Goal: Transaction & Acquisition: Subscribe to service/newsletter

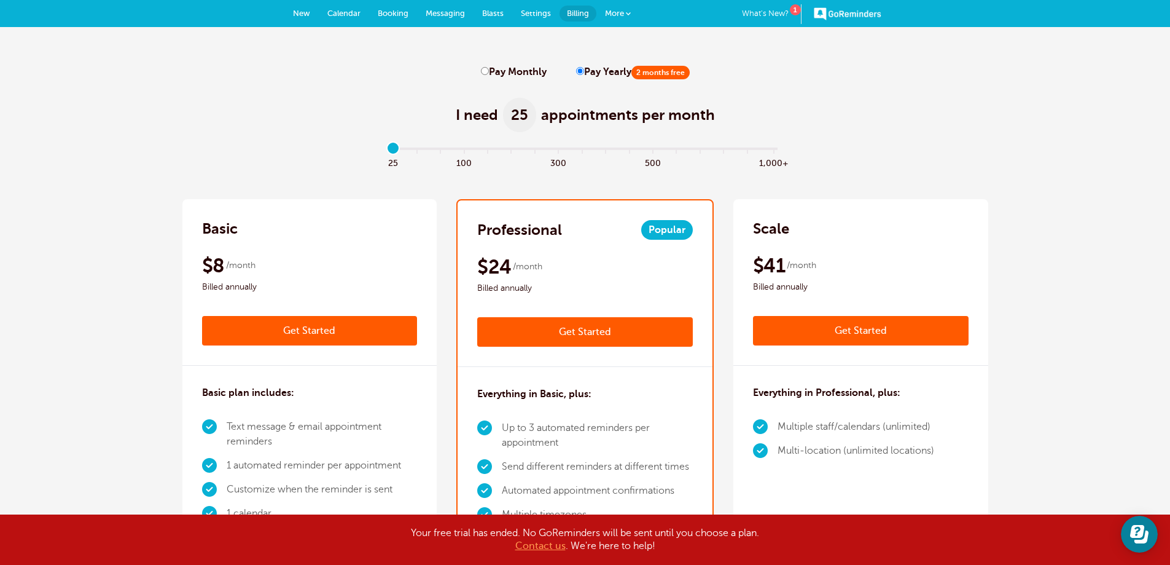
click at [441, 20] on link "Messaging" at bounding box center [445, 13] width 57 height 27
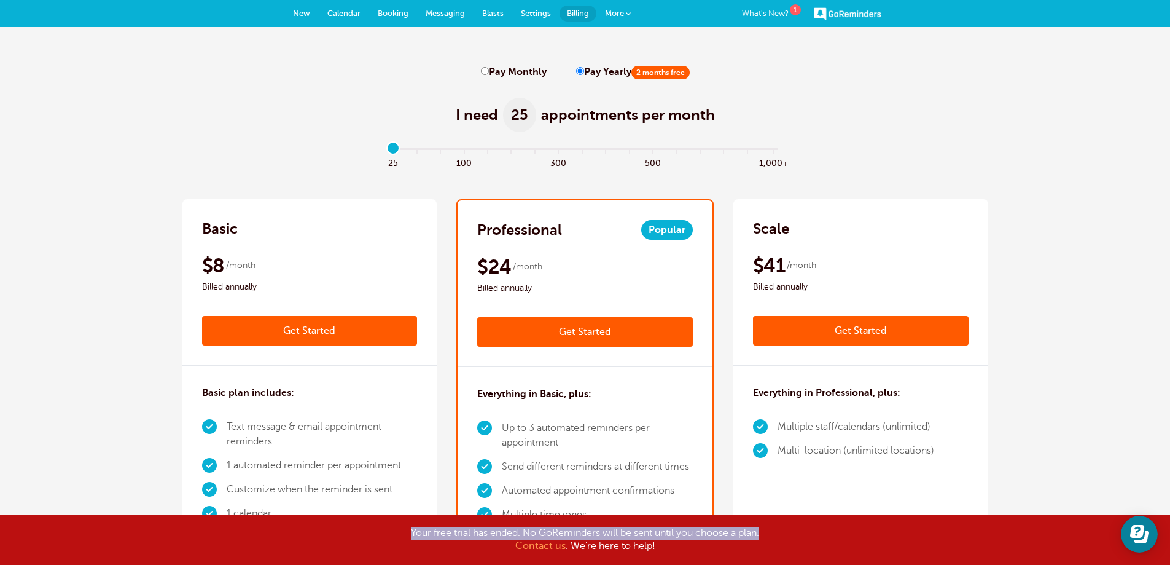
drag, startPoint x: 404, startPoint y: 530, endPoint x: 788, endPoint y: 531, distance: 383.9
click at [787, 531] on div "Your free trial has ended. No GoReminders will be sent until you choose a plan.…" at bounding box center [585, 539] width 614 height 26
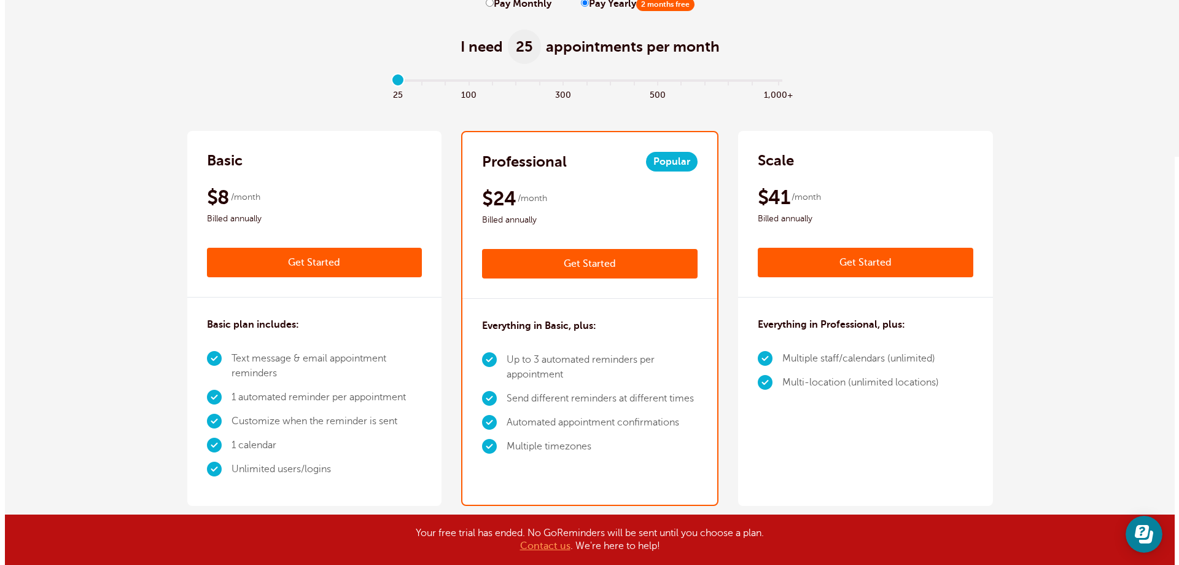
scroll to position [123, 0]
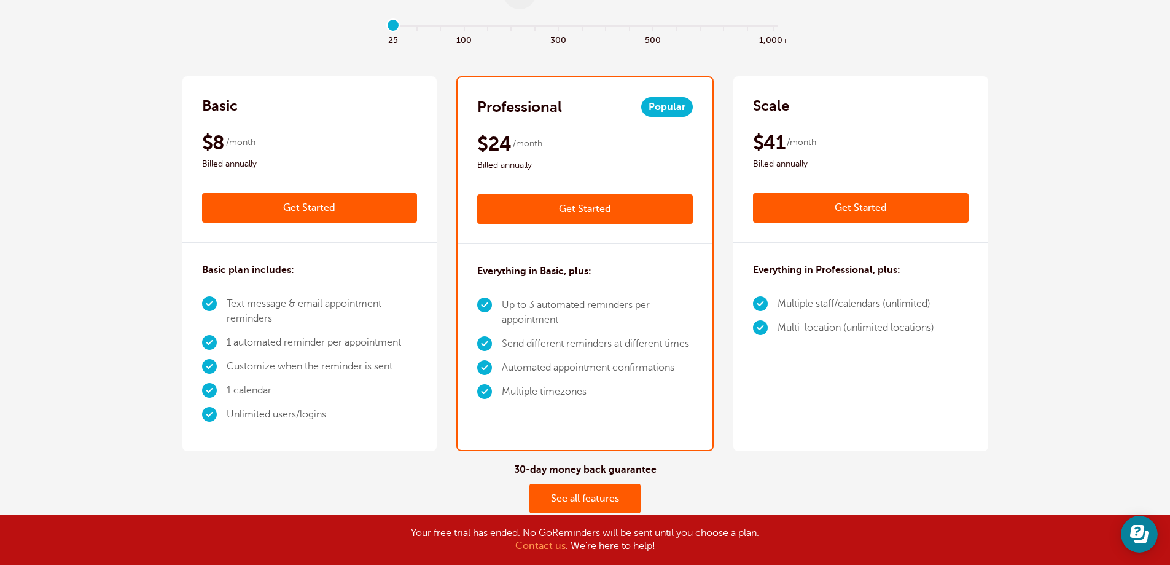
click at [276, 192] on div "$8 /month Billed annually Get Started" at bounding box center [310, 176] width 216 height 92
click at [280, 104] on div "Basic" at bounding box center [310, 106] width 216 height 20
click at [313, 208] on link "Get Started" at bounding box center [310, 207] width 216 height 29
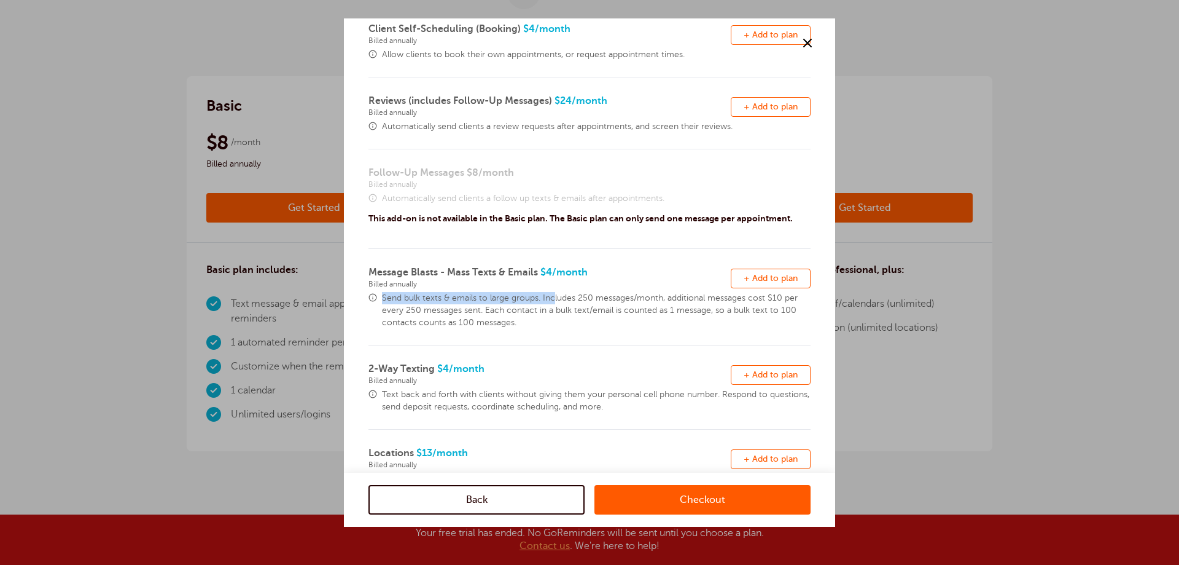
drag, startPoint x: 380, startPoint y: 294, endPoint x: 555, endPoint y: 297, distance: 175.1
click at [555, 297] on div "Send bulk texts & emails to large groups. Includes 250 messages/month, addition…" at bounding box center [590, 310] width 442 height 37
click at [576, 297] on span "Send bulk texts & emails to large groups. Includes 250 messages/month, addition…" at bounding box center [596, 310] width 429 height 37
drag, startPoint x: 574, startPoint y: 297, endPoint x: 659, endPoint y: 302, distance: 85.0
click at [659, 302] on span "Send bulk texts & emails to large groups. Includes 250 messages/month, addition…" at bounding box center [596, 310] width 429 height 37
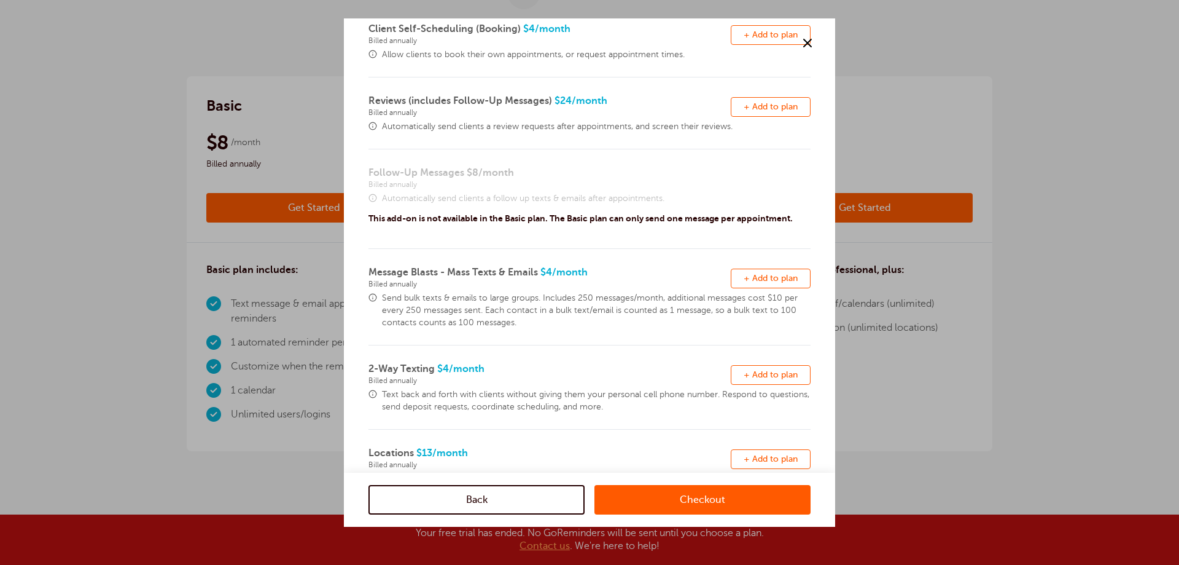
click at [385, 311] on span "Send bulk texts & emails to large groups. Includes 250 messages/month, addition…" at bounding box center [596, 310] width 429 height 37
click at [436, 319] on span "Send bulk texts & emails to large groups. Includes 250 messages/month, addition…" at bounding box center [596, 310] width 429 height 37
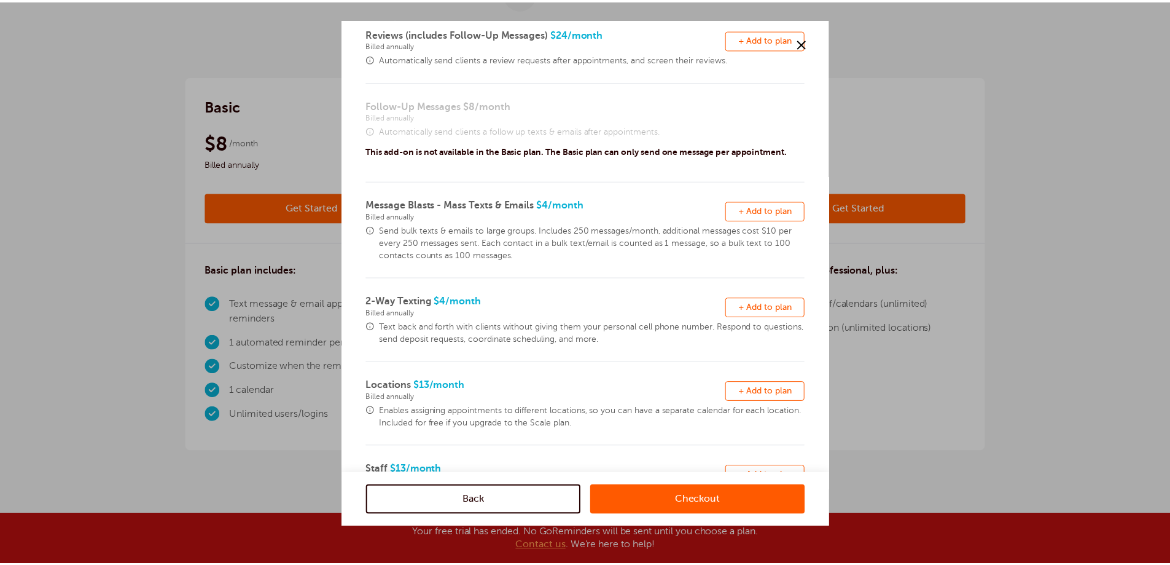
scroll to position [0, 0]
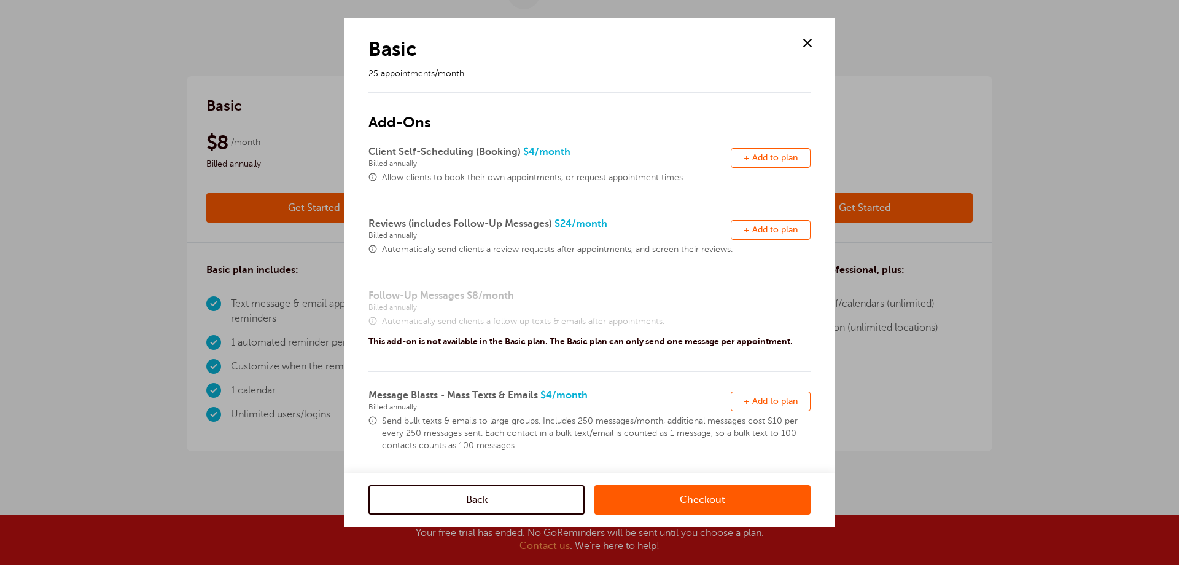
click at [480, 494] on link "Back" at bounding box center [477, 499] width 216 height 29
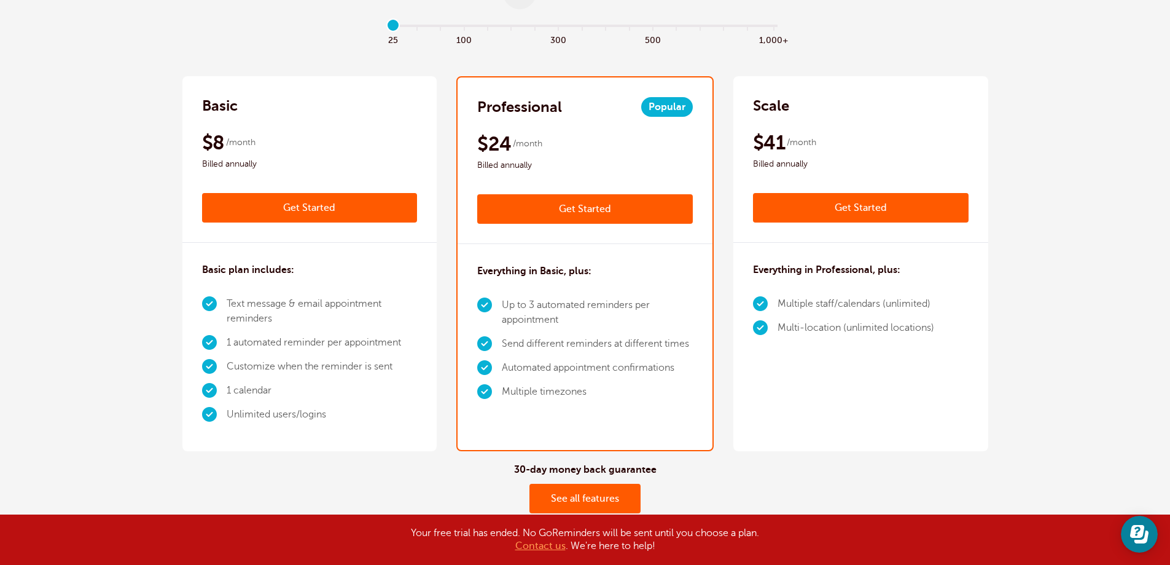
click at [579, 214] on link "Get Started" at bounding box center [585, 208] width 216 height 29
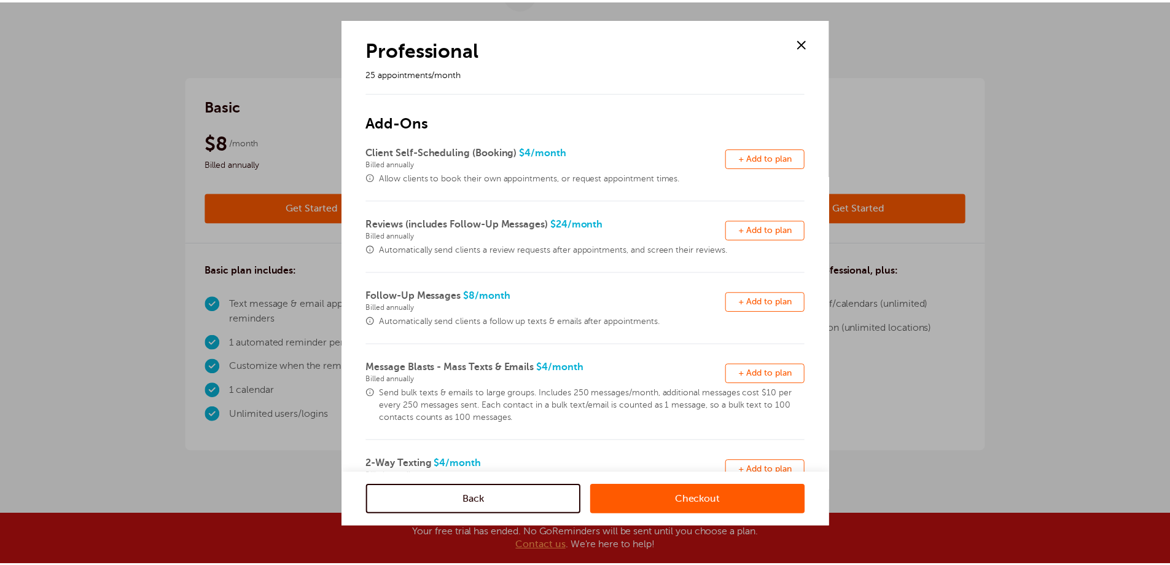
scroll to position [236, 0]
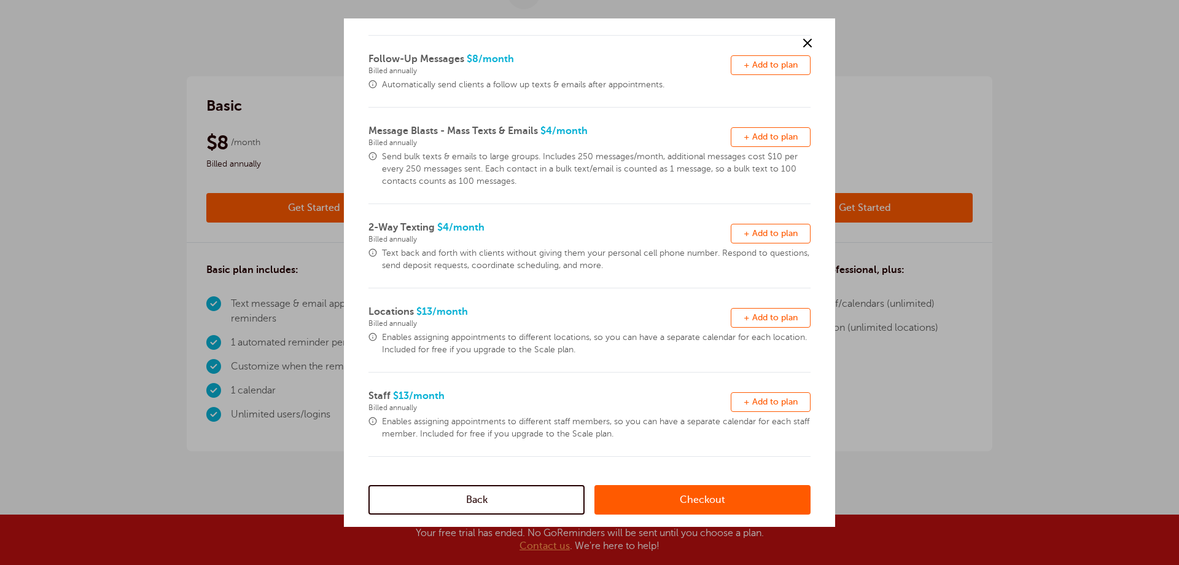
click at [441, 500] on link "Back" at bounding box center [477, 499] width 216 height 29
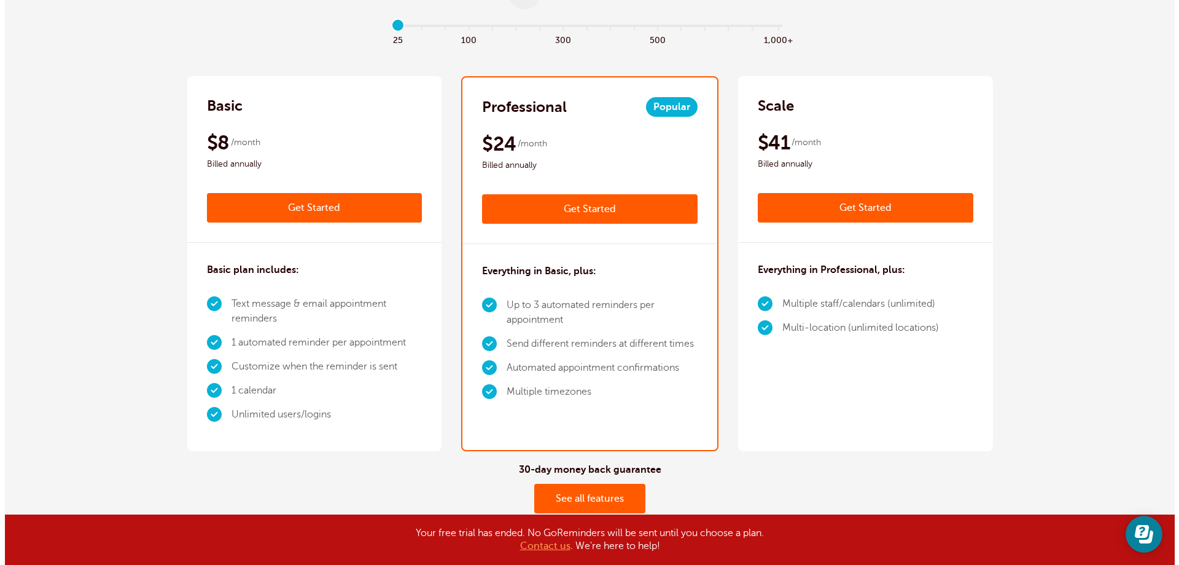
scroll to position [0, 0]
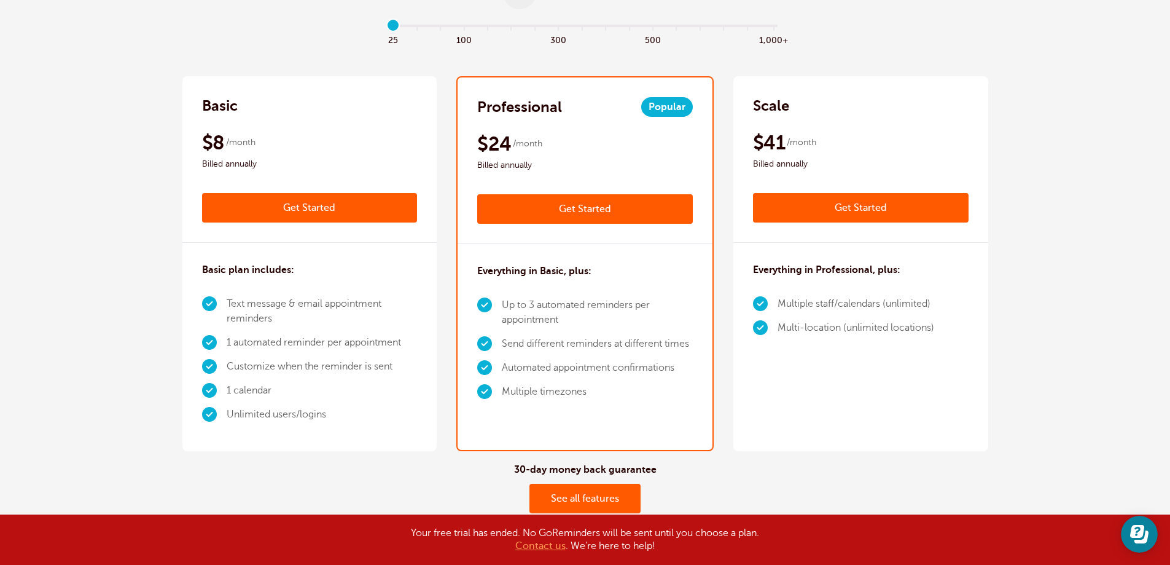
click at [285, 100] on div "Basic" at bounding box center [310, 106] width 216 height 20
click at [289, 201] on link "Get Started" at bounding box center [310, 207] width 216 height 29
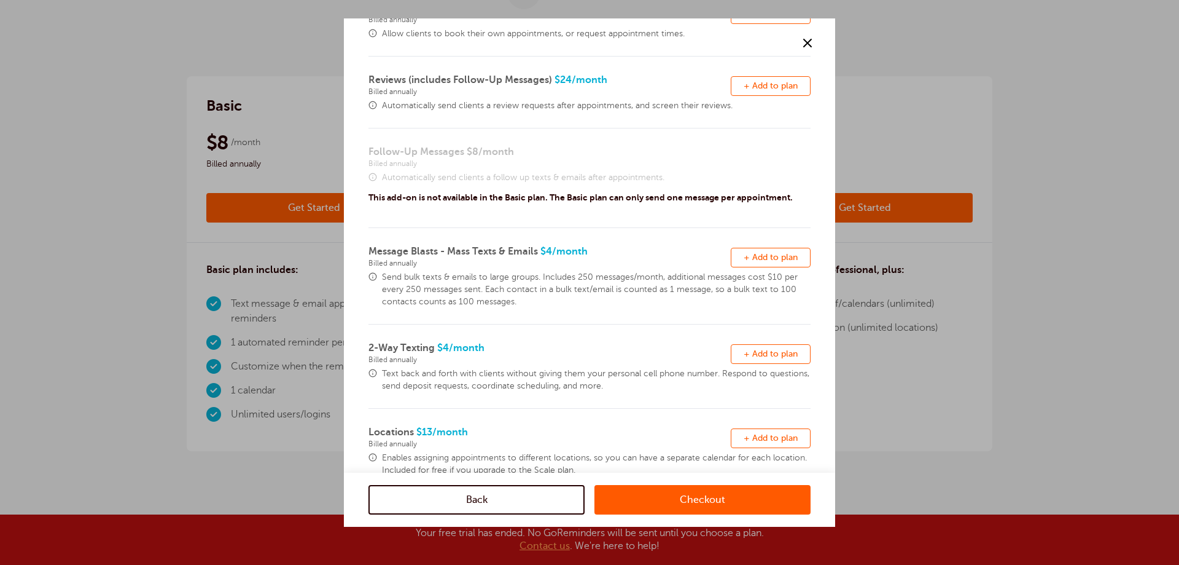
scroll to position [184, 0]
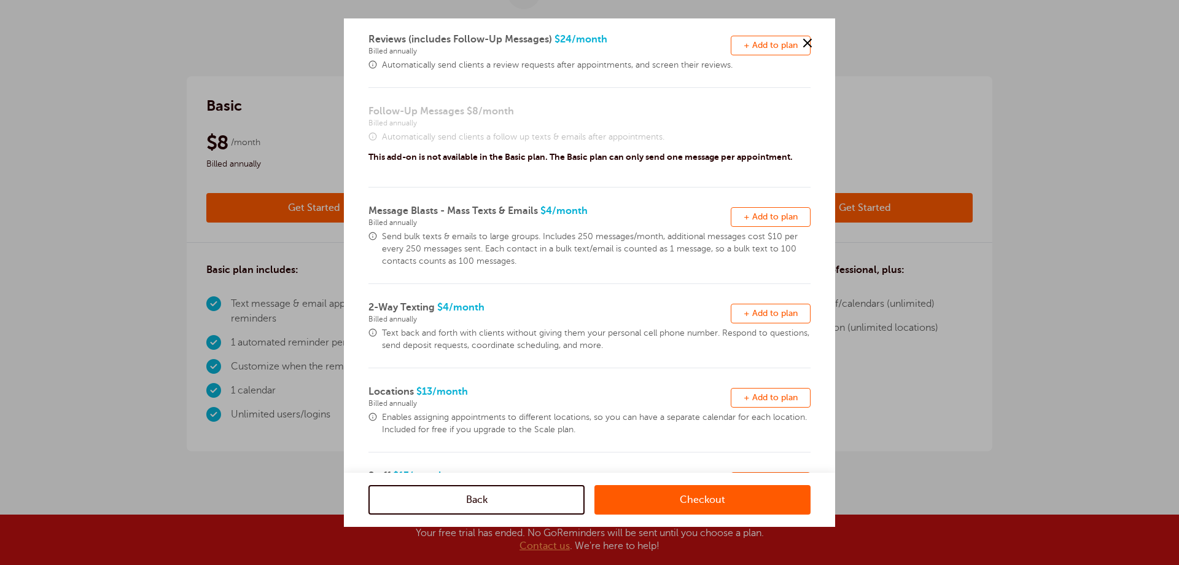
click at [748, 316] on span "+ Add to plan" at bounding box center [771, 312] width 54 height 9
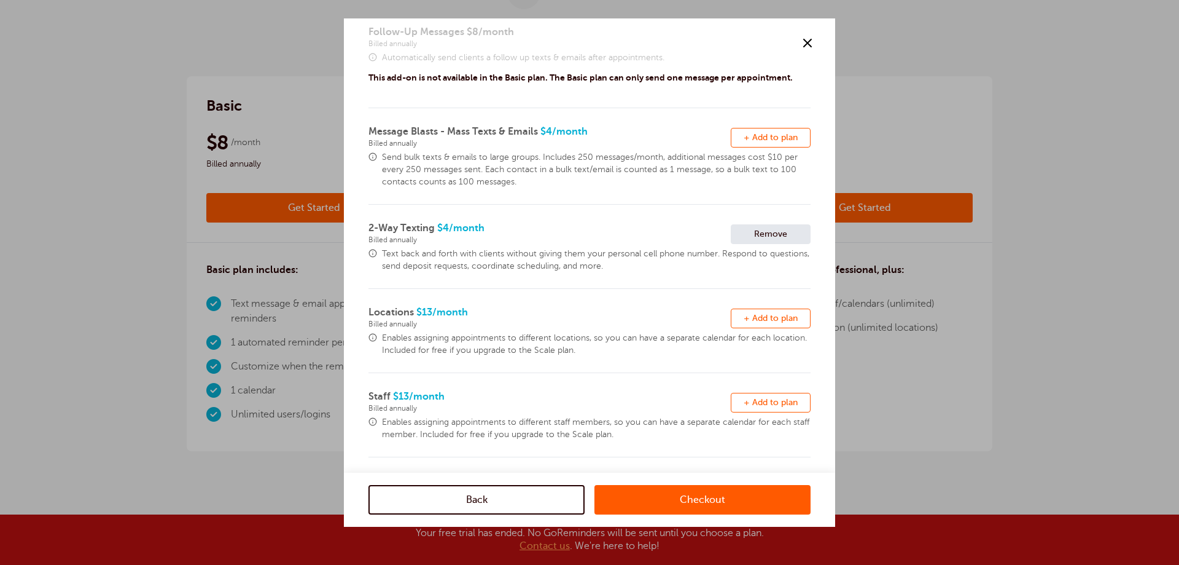
scroll to position [264, 0]
drag, startPoint x: 662, startPoint y: 511, endPoint x: 662, endPoint y: 503, distance: 8.0
click at [662, 509] on link "Checkout" at bounding box center [703, 499] width 216 height 29
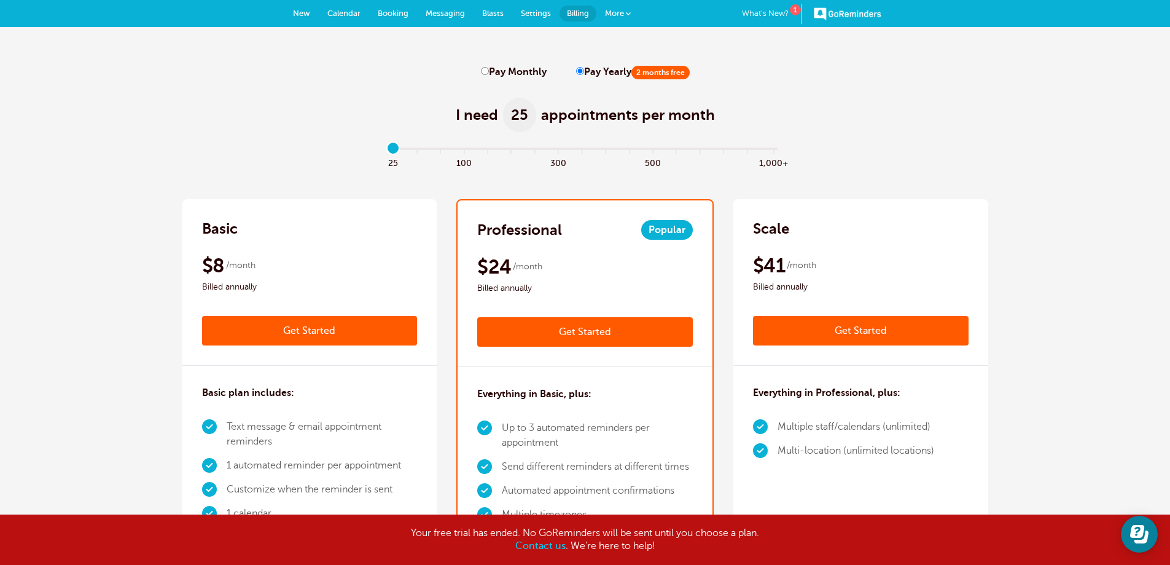
click at [531, 541] on b "Contact us" at bounding box center [540, 545] width 50 height 11
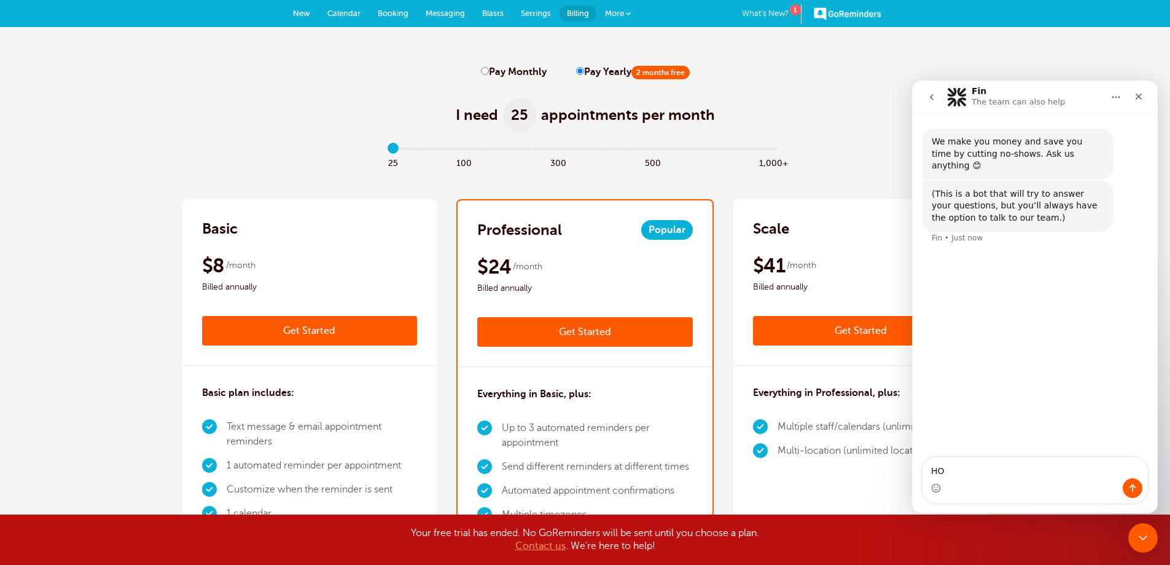
type textarea "H"
type textarea "how many messages per month do we get on the basic plan"
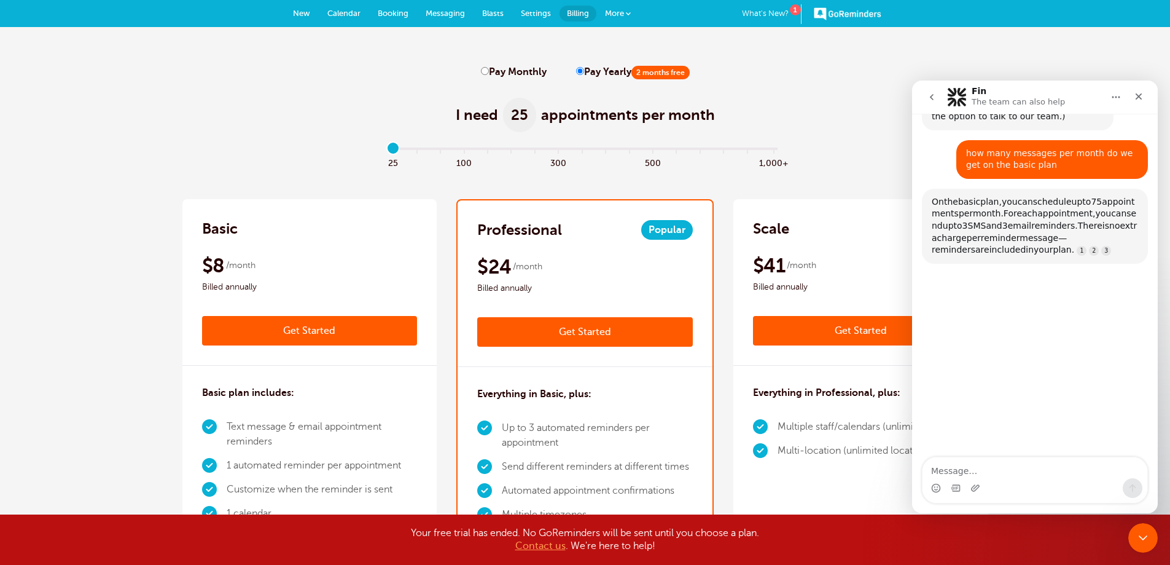
scroll to position [119, 0]
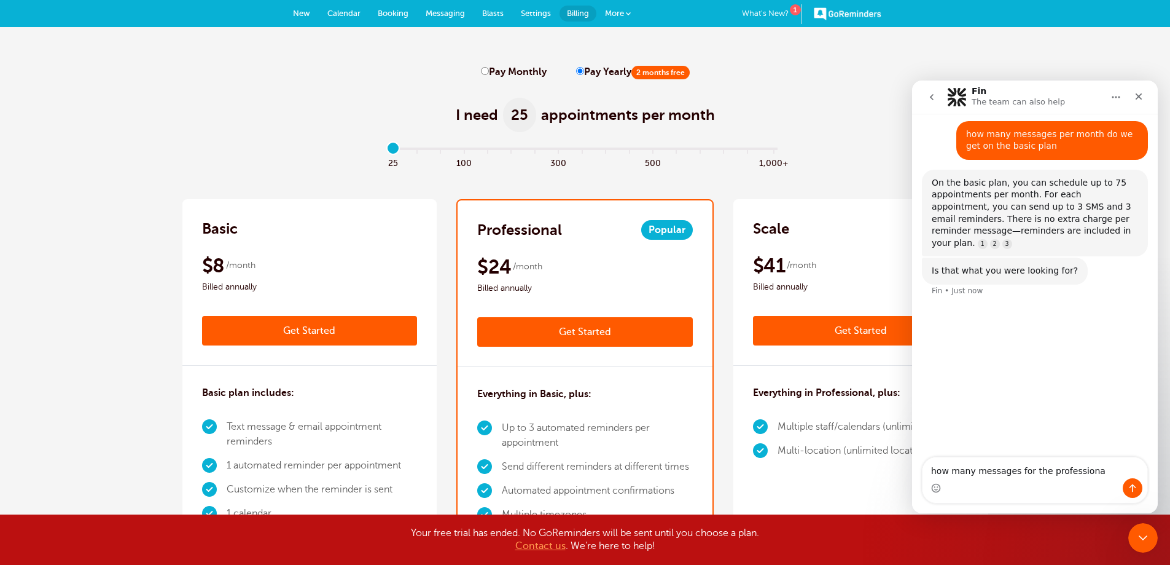
type textarea "how many messages for the professional"
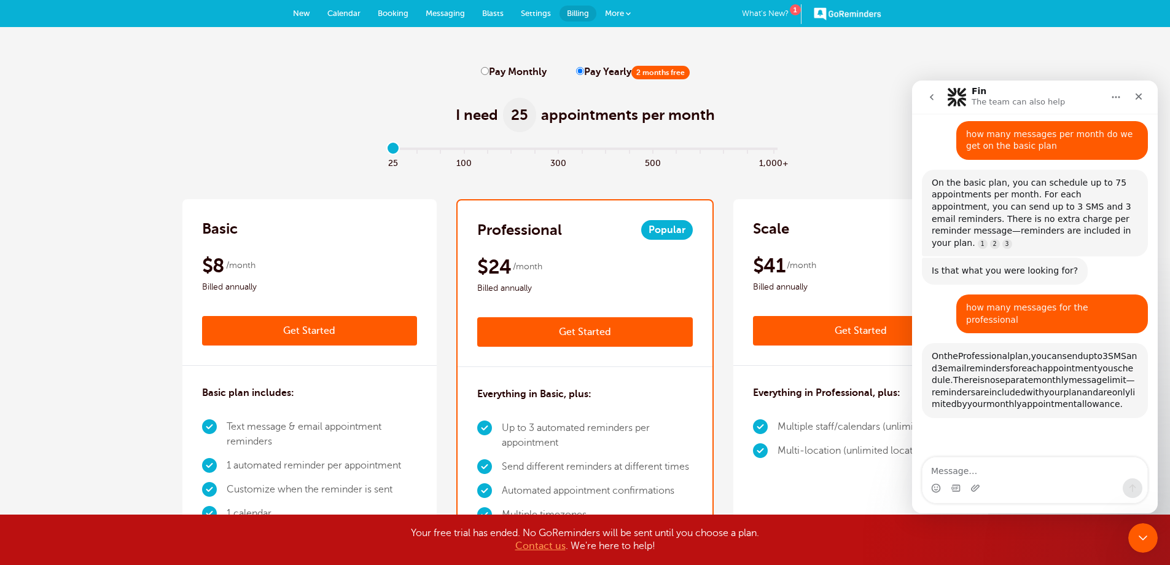
scroll to position [280, 0]
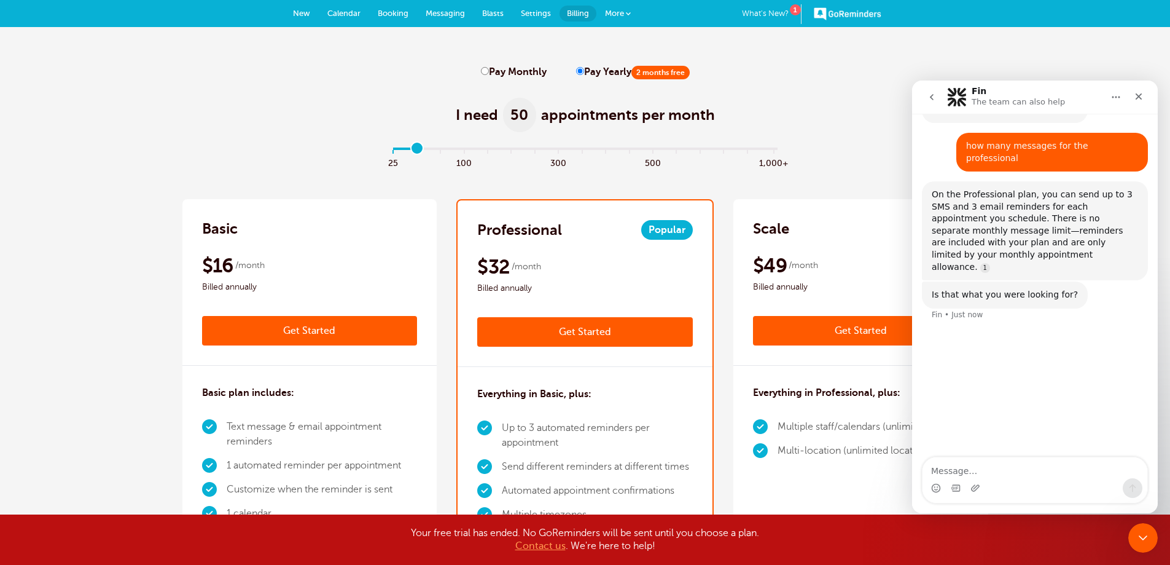
drag, startPoint x: 393, startPoint y: 147, endPoint x: 420, endPoint y: 163, distance: 31.4
type input "1"
click at [420, 152] on input "range" at bounding box center [584, 151] width 397 height 2
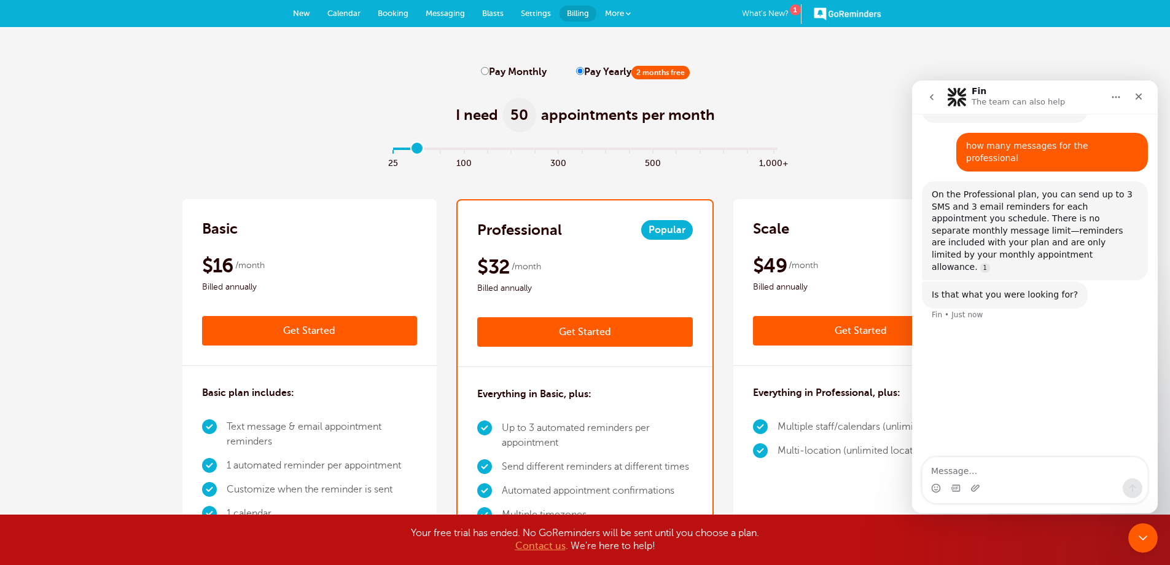
click at [498, 73] on label "Pay Monthly" at bounding box center [514, 72] width 66 height 12
click at [489, 73] on input "Pay Monthly" at bounding box center [485, 71] width 8 height 8
radio input "true"
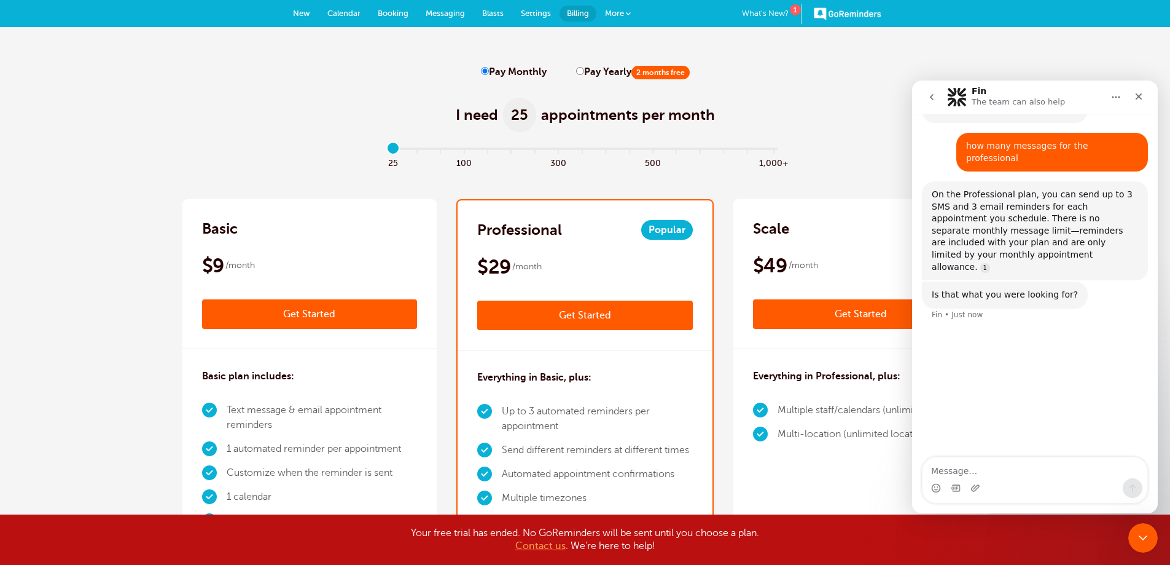
drag, startPoint x: 409, startPoint y: 148, endPoint x: 378, endPoint y: 157, distance: 32.7
type input "0"
click at [386, 152] on input "range" at bounding box center [584, 151] width 397 height 2
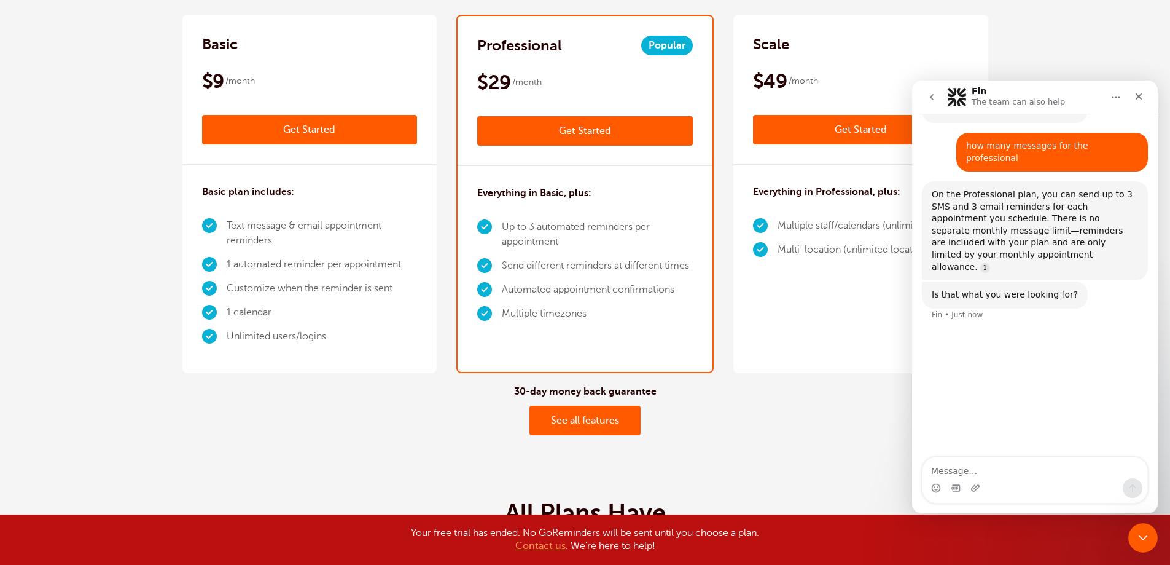
scroll to position [0, 0]
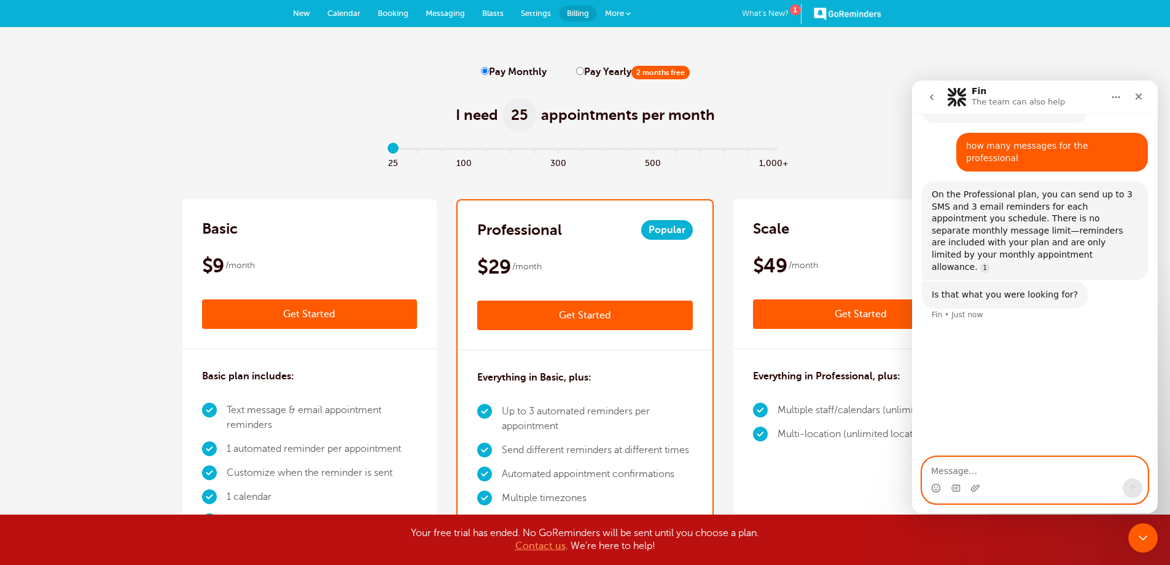
click at [963, 466] on textarea "Message…" at bounding box center [1035, 467] width 225 height 21
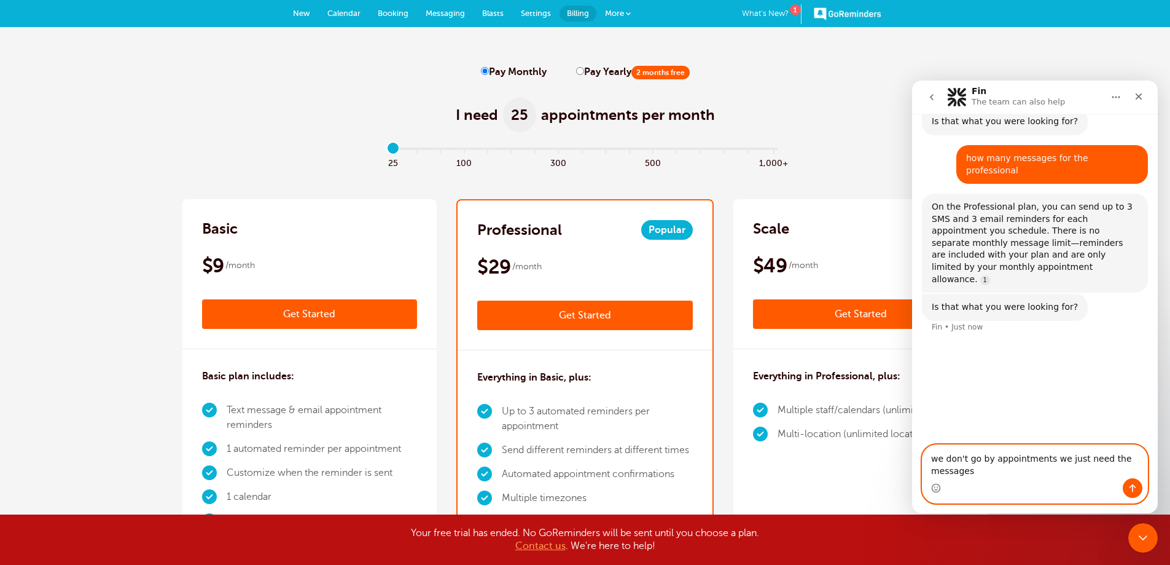
scroll to position [268, 0]
type textarea "we don't go by appointments we just need the messages aspect"
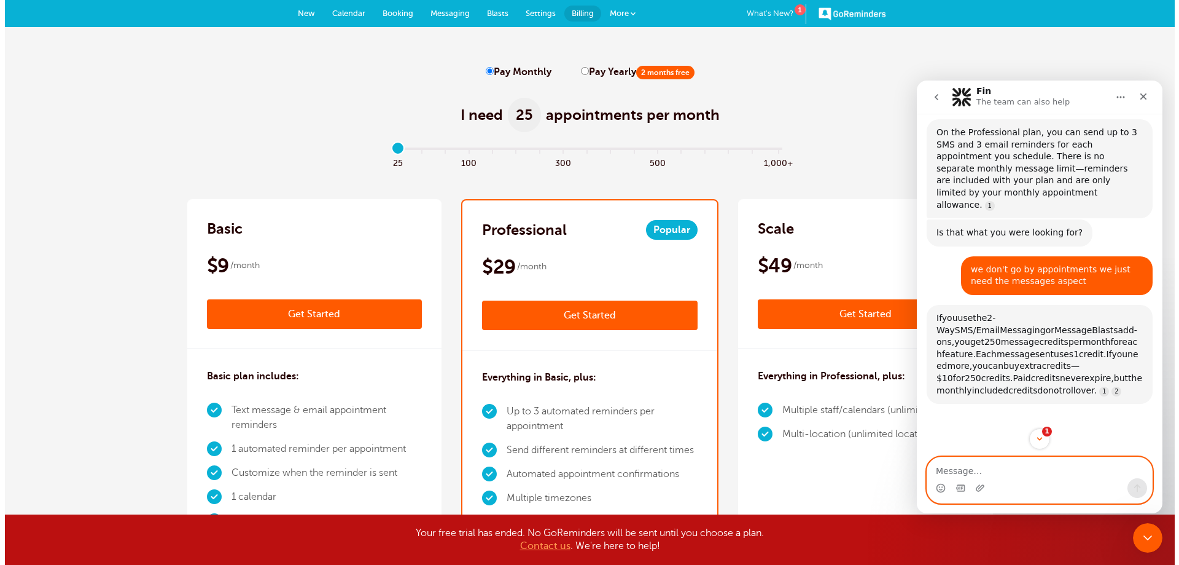
scroll to position [441, 0]
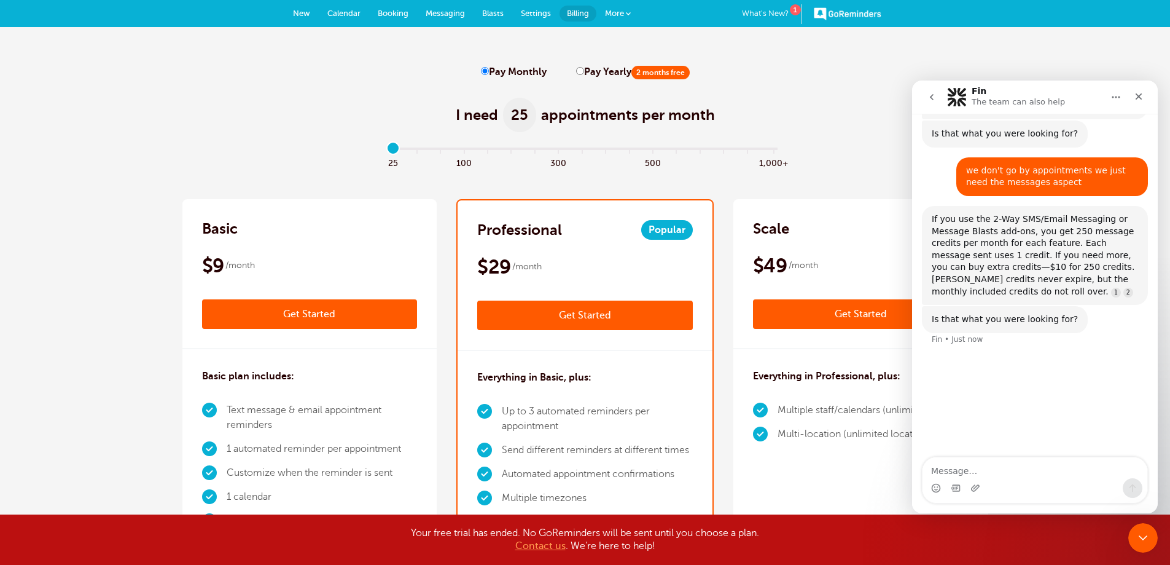
click at [342, 311] on link "Get Started" at bounding box center [310, 313] width 216 height 29
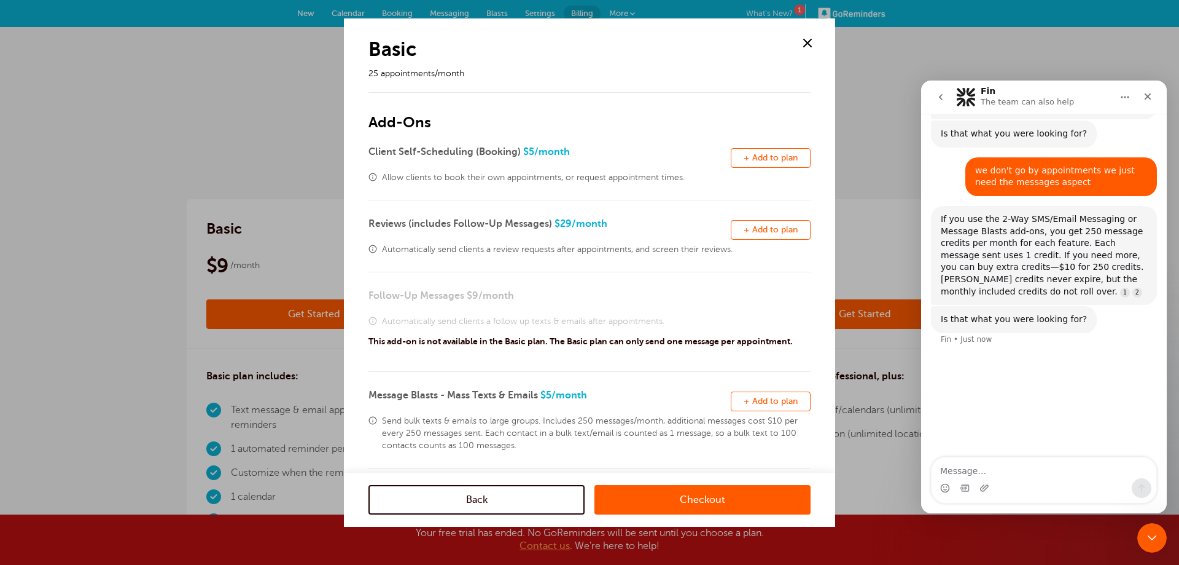
scroll to position [264, 0]
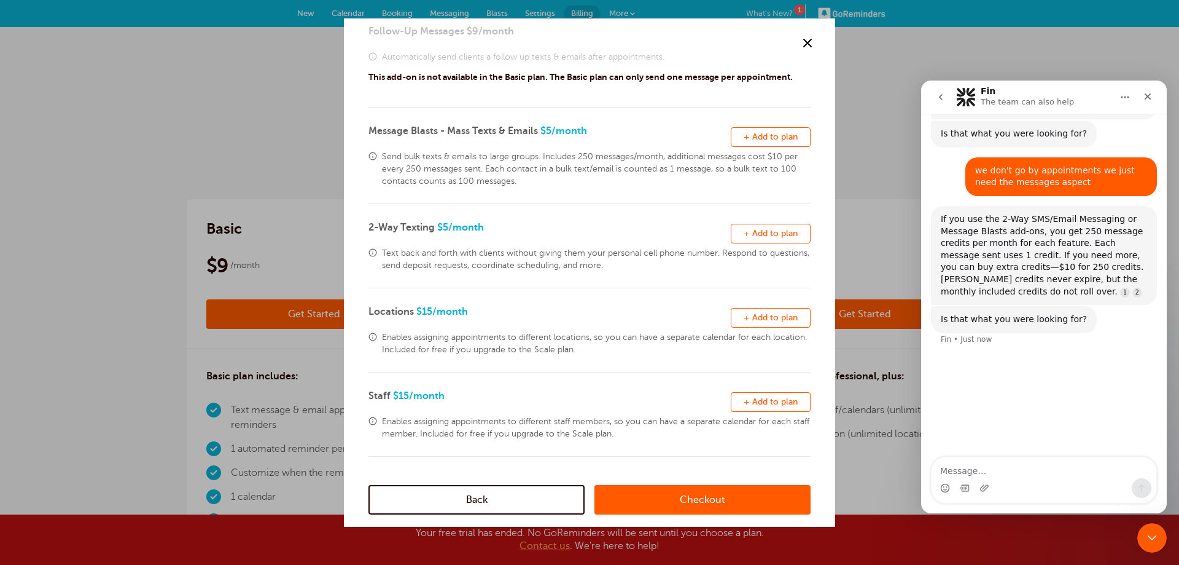
click at [777, 236] on span "+ Add to plan" at bounding box center [771, 233] width 54 height 9
click at [703, 494] on link "Checkout" at bounding box center [703, 499] width 216 height 29
